Goal: Task Accomplishment & Management: Manage account settings

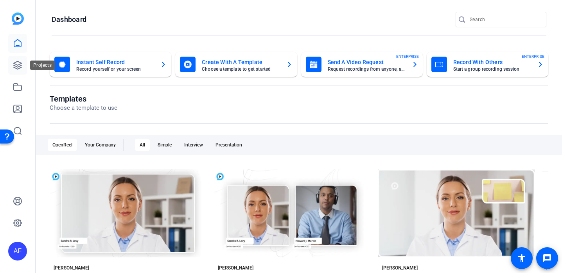
click at [13, 66] on icon at bounding box center [17, 65] width 9 height 9
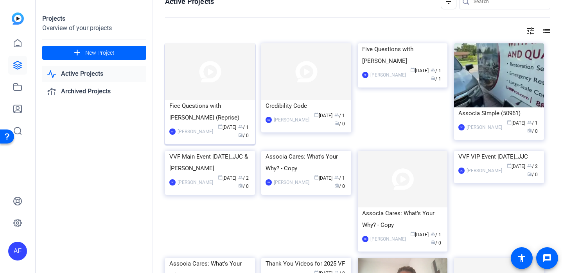
scroll to position [13, 0]
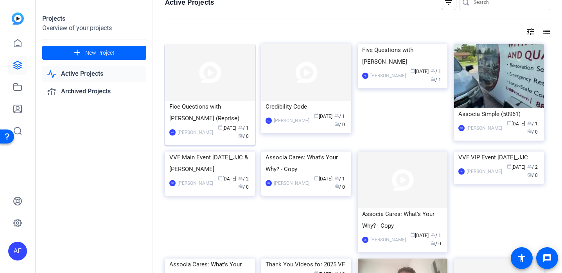
click at [202, 79] on img at bounding box center [210, 72] width 90 height 57
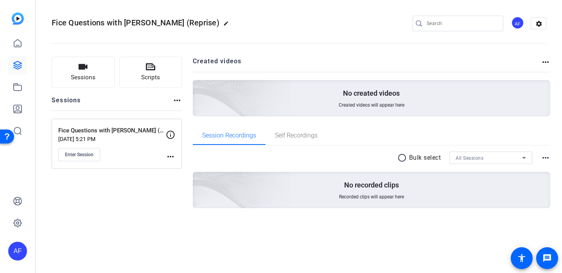
click at [170, 156] on mat-icon "more_horiz" at bounding box center [170, 156] width 9 height 9
click at [73, 158] on div at bounding box center [281, 136] width 562 height 273
click at [73, 158] on span "Enter Session" at bounding box center [79, 155] width 29 height 6
click at [18, 65] on icon at bounding box center [17, 65] width 9 height 9
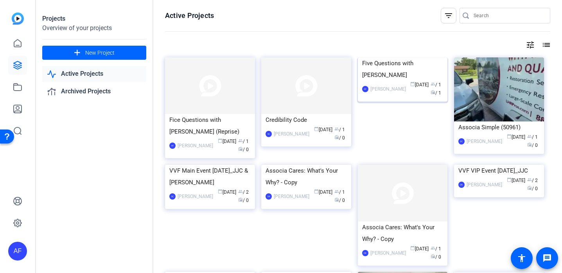
click at [395, 93] on div "[PERSON_NAME]" at bounding box center [388, 89] width 36 height 8
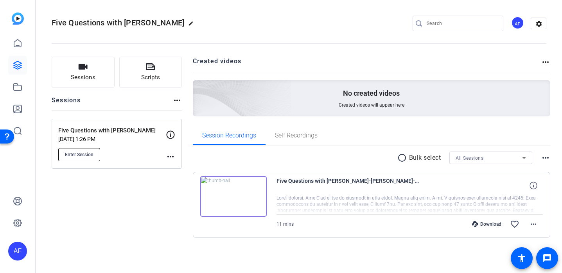
click at [87, 155] on span "Enter Session" at bounding box center [79, 155] width 29 height 6
click at [15, 63] on icon at bounding box center [18, 65] width 8 height 8
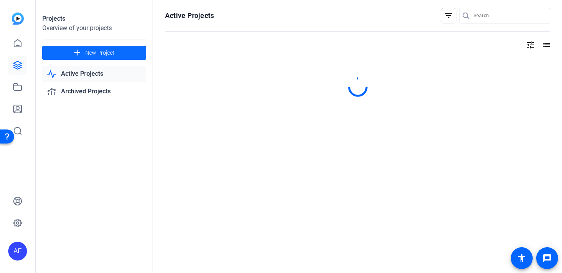
click at [83, 56] on span at bounding box center [94, 52] width 104 height 19
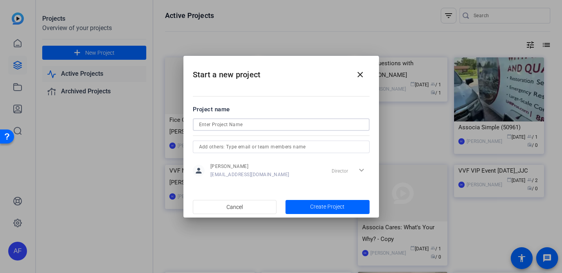
click at [254, 126] on input at bounding box center [281, 124] width 164 height 9
type input "Five questions 3"
click at [248, 149] on input "text" at bounding box center [281, 146] width 164 height 9
type input "B"
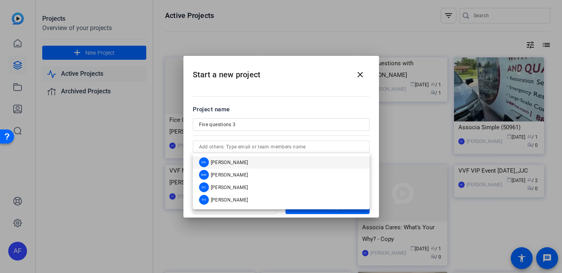
click at [394, 169] on div at bounding box center [281, 136] width 562 height 273
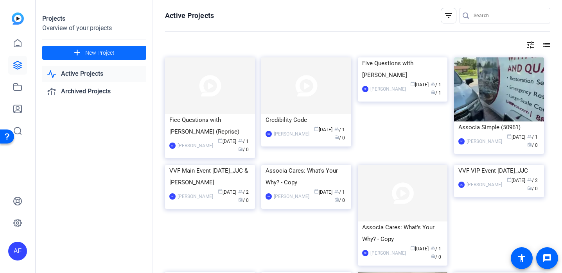
click at [116, 56] on span at bounding box center [94, 52] width 104 height 19
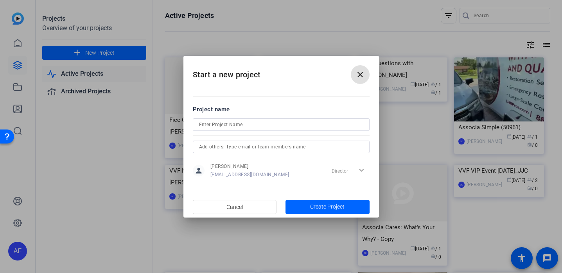
click at [258, 130] on div at bounding box center [281, 125] width 164 height 13
type input "a"
type input "Five Questions w Brian 3"
click at [249, 147] on input "text" at bounding box center [281, 146] width 164 height 9
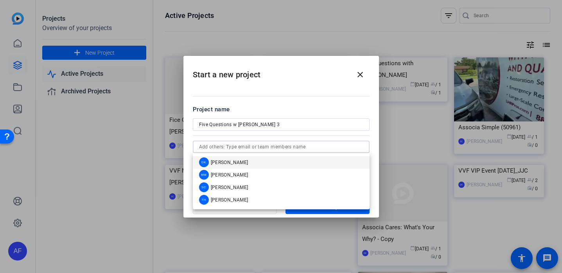
click at [247, 150] on input "text" at bounding box center [281, 146] width 164 height 9
click at [188, 161] on mat-dialog-content "Project name Five Questions w Brian 3 person Andrew Fortin afortin@associaonlin…" at bounding box center [281, 142] width 196 height 109
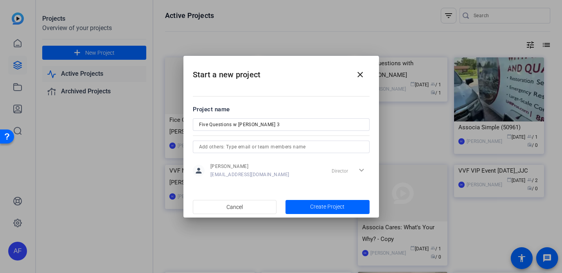
click at [338, 173] on div "Director expand_more" at bounding box center [349, 171] width 41 height 14
click at [339, 172] on div "Director expand_more" at bounding box center [349, 171] width 41 height 14
click at [363, 170] on div "Director expand_more" at bounding box center [349, 171] width 41 height 14
click at [359, 172] on div "Director expand_more" at bounding box center [349, 171] width 41 height 14
click at [256, 185] on mat-dialog-content "Project name Five Questions w Brian 3 person Andrew Fortin afortin@associaonlin…" at bounding box center [281, 142] width 196 height 109
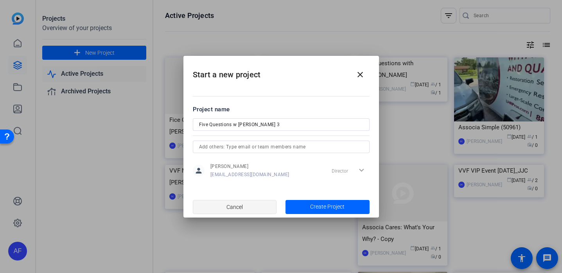
click at [241, 207] on span "Cancel" at bounding box center [234, 207] width 16 height 15
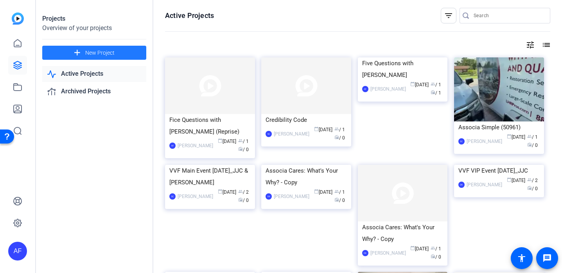
click at [74, 52] on mat-icon "add" at bounding box center [77, 53] width 10 height 10
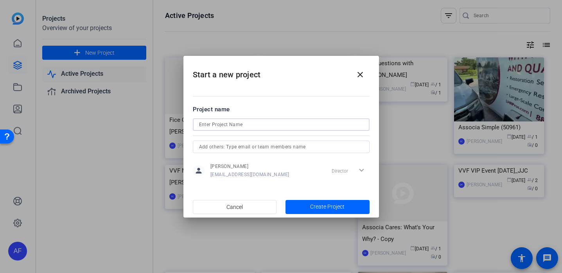
click at [247, 122] on input at bounding box center [281, 124] width 164 height 9
type input "Brain [PERSON_NAME] 3"
click at [235, 162] on div "person Andrew Fortin afortin@associaonline.com Director expand_more" at bounding box center [281, 171] width 177 height 20
click at [330, 204] on span "Create Project" at bounding box center [327, 207] width 34 height 8
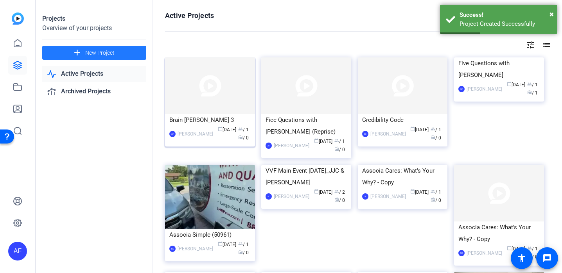
click at [206, 110] on img at bounding box center [210, 85] width 90 height 57
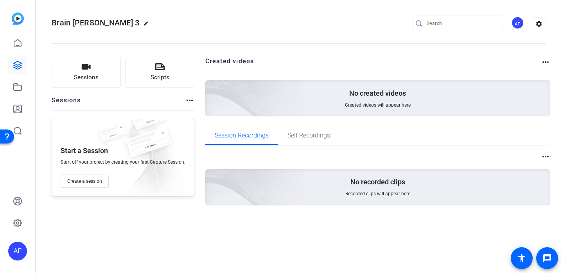
click at [186, 106] on div "more_horiz" at bounding box center [189, 103] width 9 height 15
click at [187, 103] on mat-icon "more_horiz" at bounding box center [189, 100] width 9 height 9
click at [187, 103] on div at bounding box center [281, 136] width 562 height 273
click at [16, 44] on icon at bounding box center [17, 43] width 9 height 9
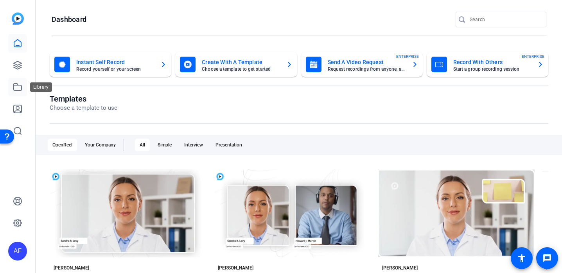
click at [18, 84] on icon at bounding box center [17, 87] width 9 height 9
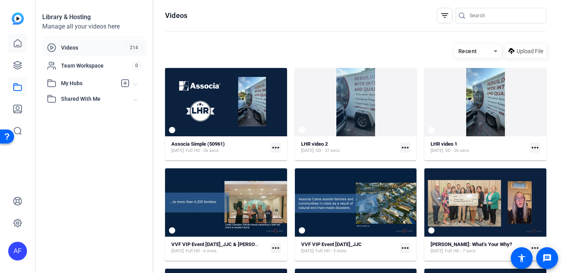
click at [17, 47] on icon at bounding box center [17, 43] width 7 height 7
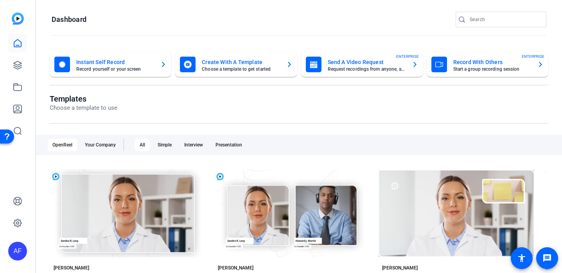
click at [491, 66] on mat-card-title "Record With Others" at bounding box center [492, 61] width 78 height 9
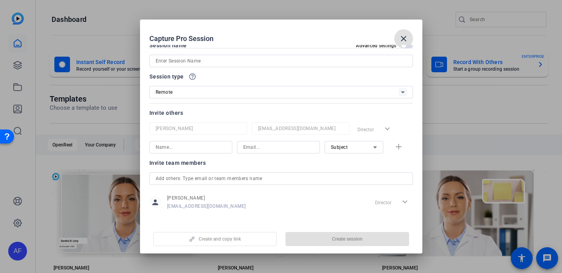
scroll to position [13, 0]
click at [369, 124] on div "Director expand_more" at bounding box center [383, 129] width 59 height 14
click at [377, 127] on div "Director expand_more" at bounding box center [383, 129] width 59 height 14
click at [389, 130] on div "Director expand_more" at bounding box center [383, 129] width 59 height 14
click at [405, 36] on mat-icon "close" at bounding box center [403, 38] width 9 height 9
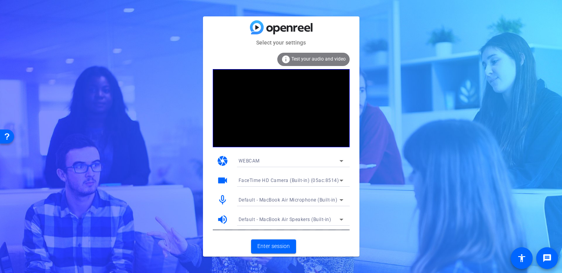
click at [132, 94] on div "Select your settings info Test your audio and video camera WEBCAM videocam Face…" at bounding box center [281, 136] width 562 height 273
click at [265, 246] on span "Enter session" at bounding box center [273, 246] width 32 height 8
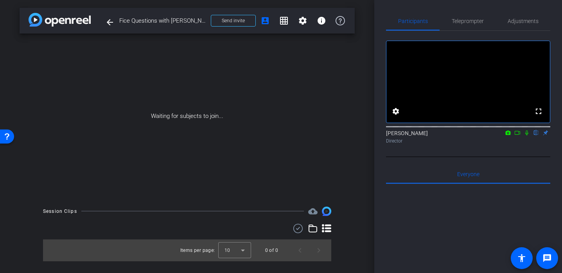
click at [425, 184] on div "Everyone 0" at bounding box center [468, 174] width 164 height 19
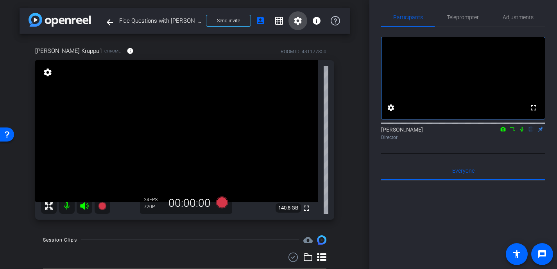
click at [299, 22] on mat-icon "settings" at bounding box center [297, 20] width 9 height 9
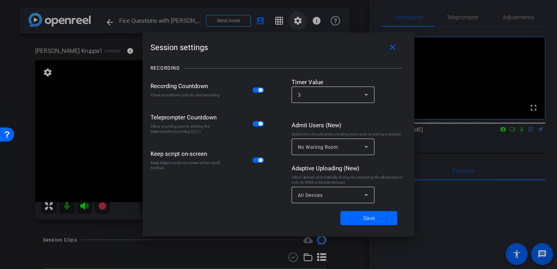
click at [299, 22] on div at bounding box center [278, 134] width 557 height 269
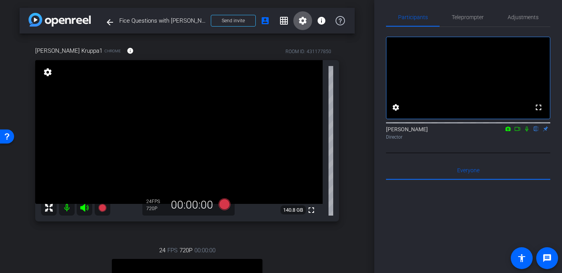
click at [528, 133] on mat-icon at bounding box center [526, 129] width 9 height 7
click at [517, 132] on icon at bounding box center [517, 128] width 6 height 5
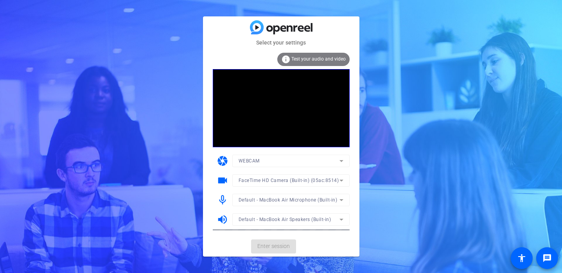
click at [273, 248] on mat-card-actions "Enter session" at bounding box center [281, 247] width 156 height 20
click at [271, 246] on span "Enter session" at bounding box center [273, 246] width 32 height 8
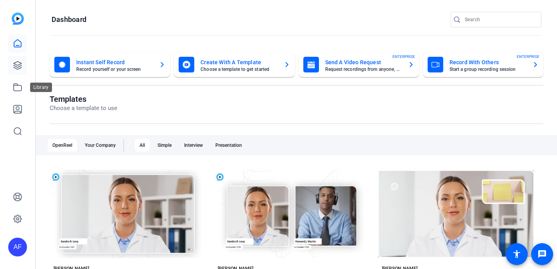
click at [18, 67] on icon at bounding box center [17, 65] width 9 height 9
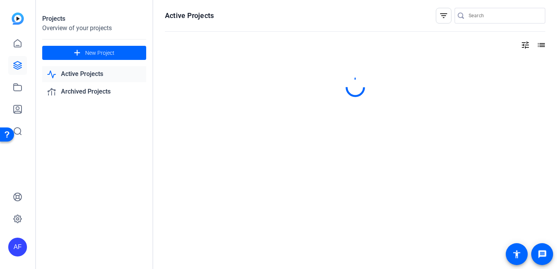
click at [102, 76] on link "Active Projects" at bounding box center [94, 74] width 104 height 16
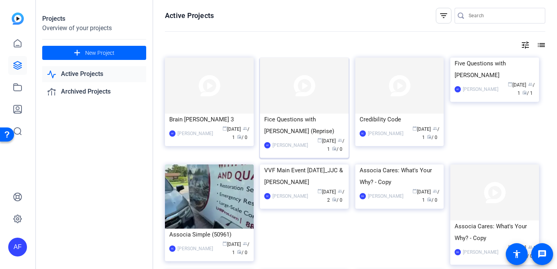
click at [315, 123] on div "Fice Questions with Kruppa (Reprise)" at bounding box center [304, 124] width 80 height 23
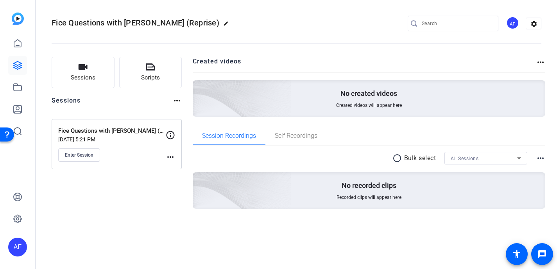
click at [171, 158] on mat-icon "more_horiz" at bounding box center [170, 156] width 9 height 9
click at [178, 167] on span "Edit Session" at bounding box center [190, 167] width 36 height 9
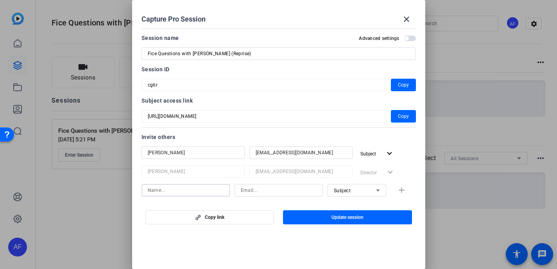
click at [178, 192] on input at bounding box center [186, 189] width 76 height 9
type input "[PERSON_NAME]"
type input "afortin@associaonline.com"
click at [403, 190] on mat-icon "add" at bounding box center [402, 190] width 10 height 10
click at [354, 216] on span "Update session" at bounding box center [348, 217] width 32 height 6
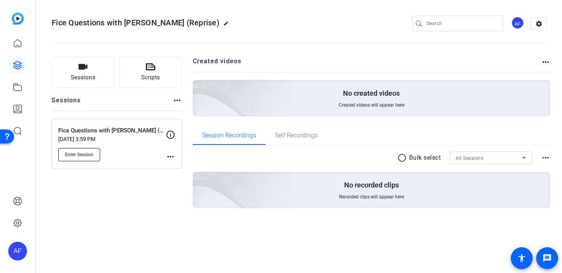
click at [86, 156] on span "Enter Session" at bounding box center [79, 155] width 29 height 6
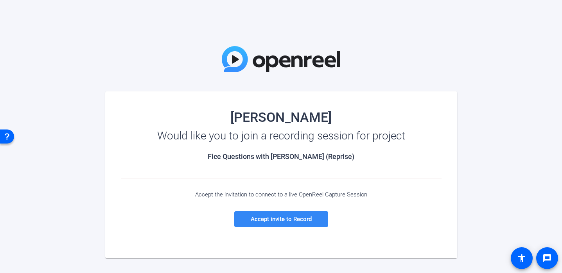
click at [278, 219] on span "Accept invite to Record" at bounding box center [281, 219] width 61 height 7
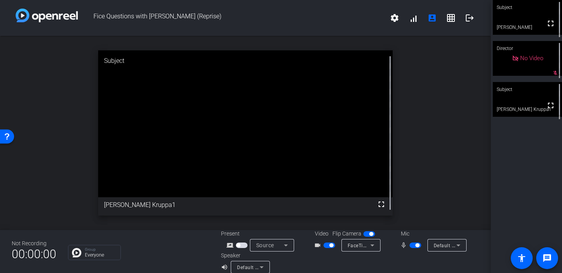
drag, startPoint x: 338, startPoint y: 11, endPoint x: 309, endPoint y: 9, distance: 29.0
click at [309, 9] on span "Fice Questions with [PERSON_NAME] (Reprise)" at bounding box center [231, 18] width 307 height 19
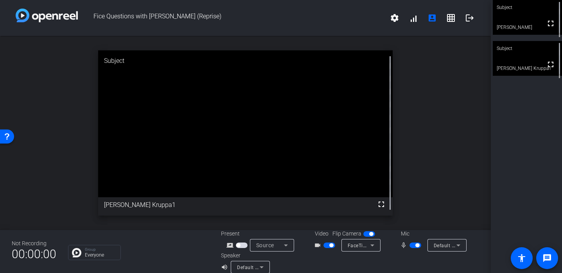
click at [285, 175] on video at bounding box center [245, 123] width 295 height 147
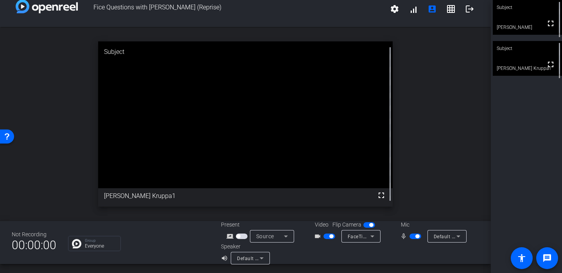
click at [78, 245] on img at bounding box center [76, 243] width 9 height 9
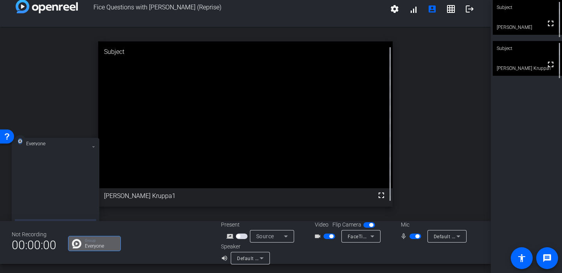
click at [159, 189] on video at bounding box center [245, 114] width 295 height 147
click at [387, 14] on span at bounding box center [394, 9] width 19 height 19
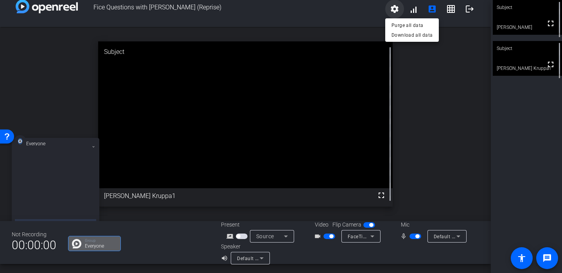
click at [387, 14] on div at bounding box center [281, 136] width 562 height 273
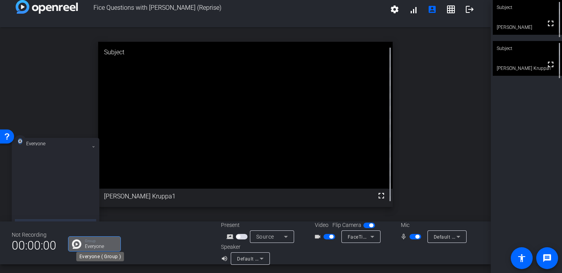
click at [91, 242] on p "Group" at bounding box center [101, 241] width 32 height 4
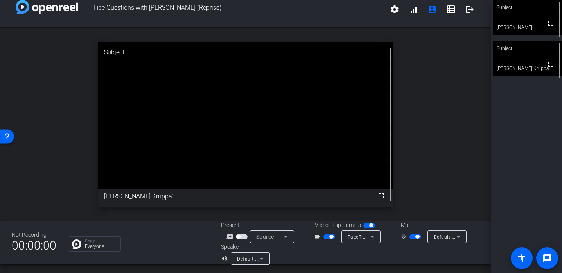
click at [34, 244] on span "00:00:00" at bounding box center [34, 245] width 45 height 19
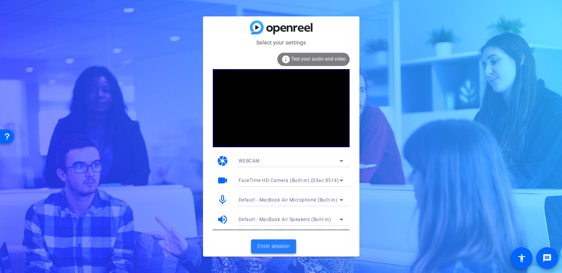
click at [277, 248] on span "Enter session" at bounding box center [273, 246] width 32 height 8
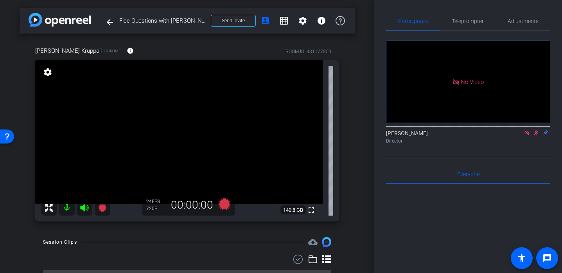
click at [536, 136] on icon at bounding box center [536, 132] width 6 height 5
click at [528, 136] on icon at bounding box center [527, 132] width 6 height 5
click at [101, 211] on icon at bounding box center [102, 208] width 8 height 8
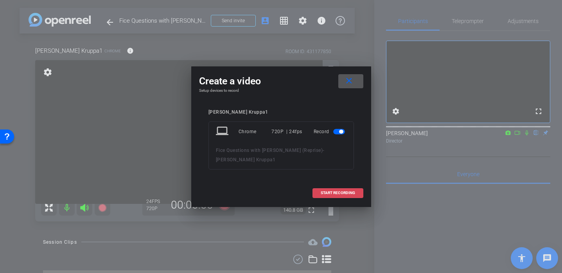
click at [340, 187] on span at bounding box center [338, 193] width 50 height 19
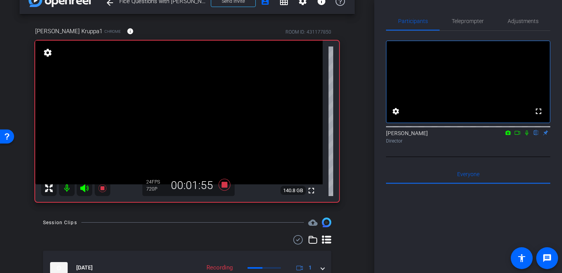
scroll to position [16, 0]
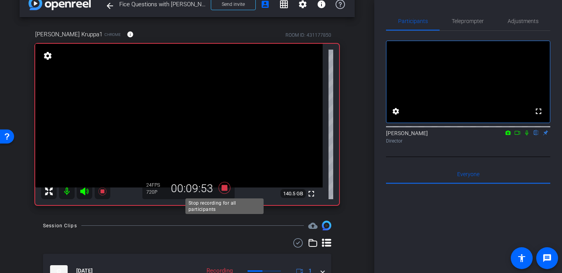
click at [225, 189] on icon at bounding box center [224, 188] width 12 height 12
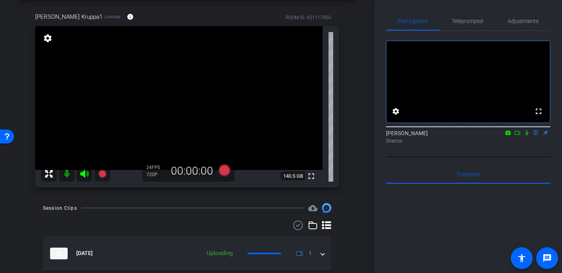
scroll to position [59, 0]
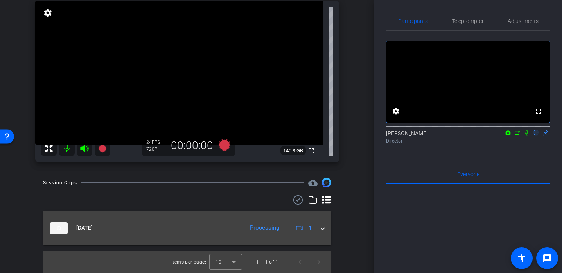
click at [321, 234] on mat-expansion-panel-header "Sep 11, 2025 Processing 1" at bounding box center [187, 228] width 288 height 34
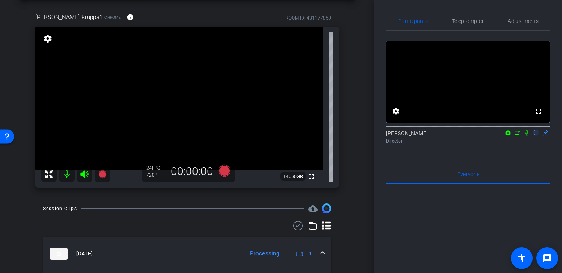
scroll to position [33, 0]
click at [324, 257] on span at bounding box center [322, 255] width 3 height 8
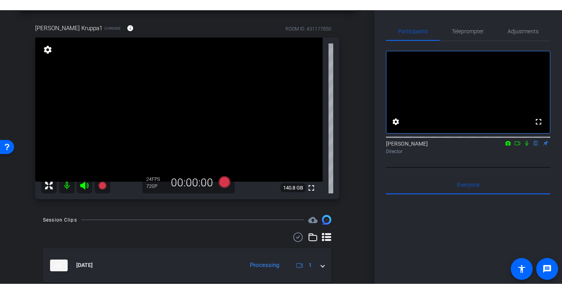
scroll to position [59, 0]
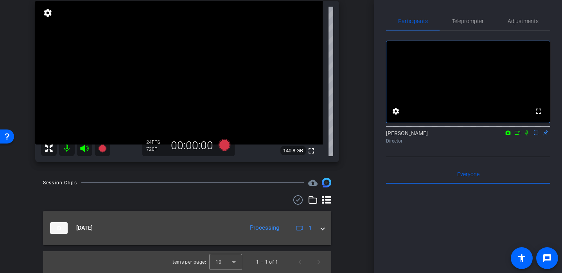
click at [322, 229] on span at bounding box center [322, 228] width 3 height 8
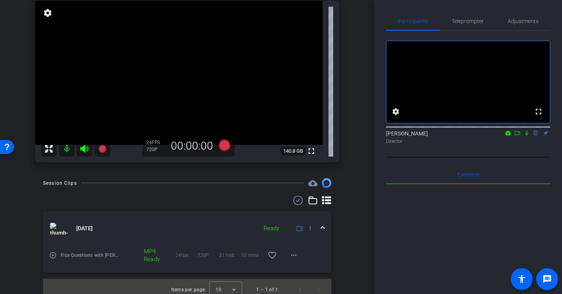
scroll to position [29, 0]
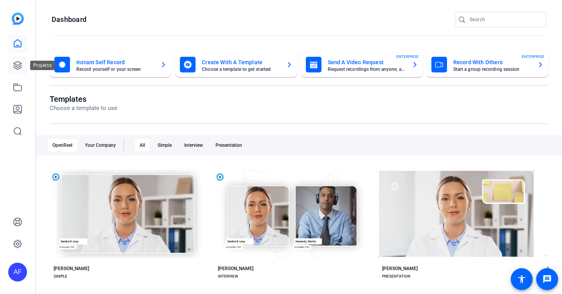
click at [19, 64] on icon at bounding box center [18, 65] width 8 height 8
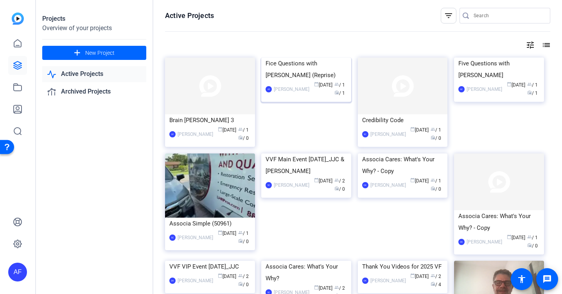
click at [306, 81] on div "Fice Questions with [PERSON_NAME] (Reprise)" at bounding box center [306, 68] width 81 height 23
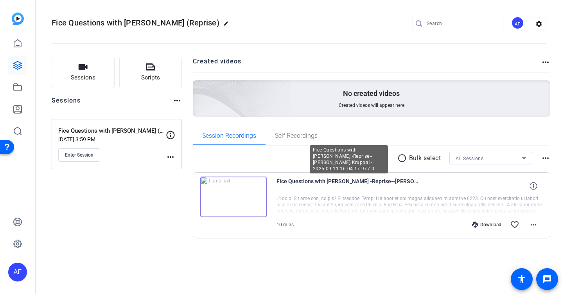
click at [353, 183] on span "Fice Questions with [PERSON_NAME] -Reprise--[PERSON_NAME] Kruppa1-2025-09-11-16…" at bounding box center [349, 185] width 145 height 19
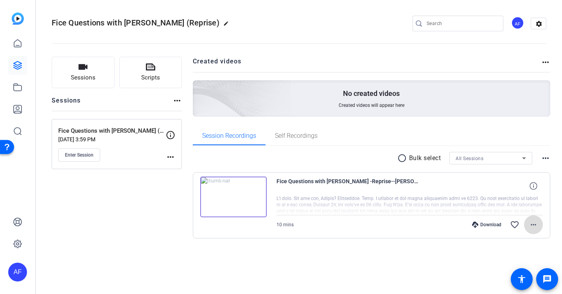
click at [533, 224] on mat-icon "more_horiz" at bounding box center [533, 224] width 9 height 9
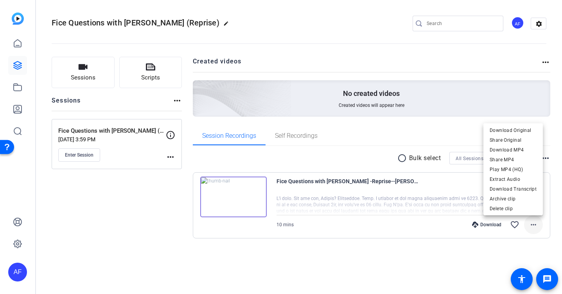
click at [533, 224] on div at bounding box center [281, 147] width 562 height 294
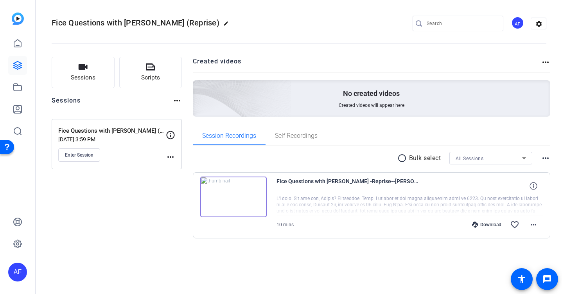
click at [229, 194] on img at bounding box center [233, 196] width 66 height 41
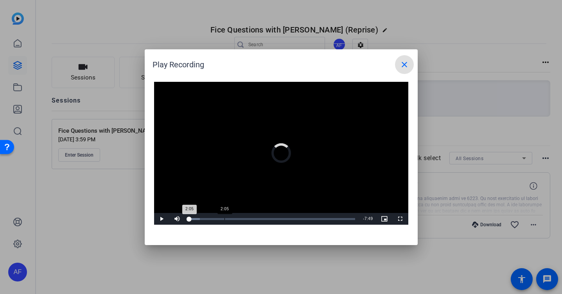
click at [224, 219] on div "2:05" at bounding box center [224, 219] width 0 height 2
click at [404, 67] on mat-icon "close" at bounding box center [404, 64] width 9 height 9
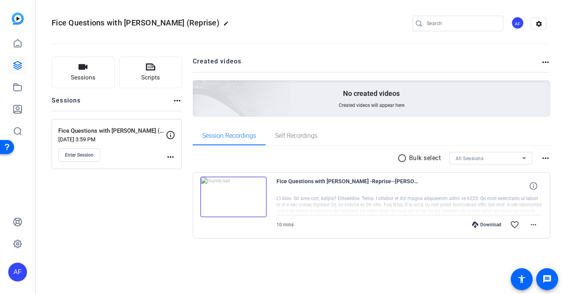
click at [276, 163] on div "radio_button_unchecked Bulk select All Sessions more_horiz" at bounding box center [372, 158] width 358 height 13
